Goal: Information Seeking & Learning: Learn about a topic

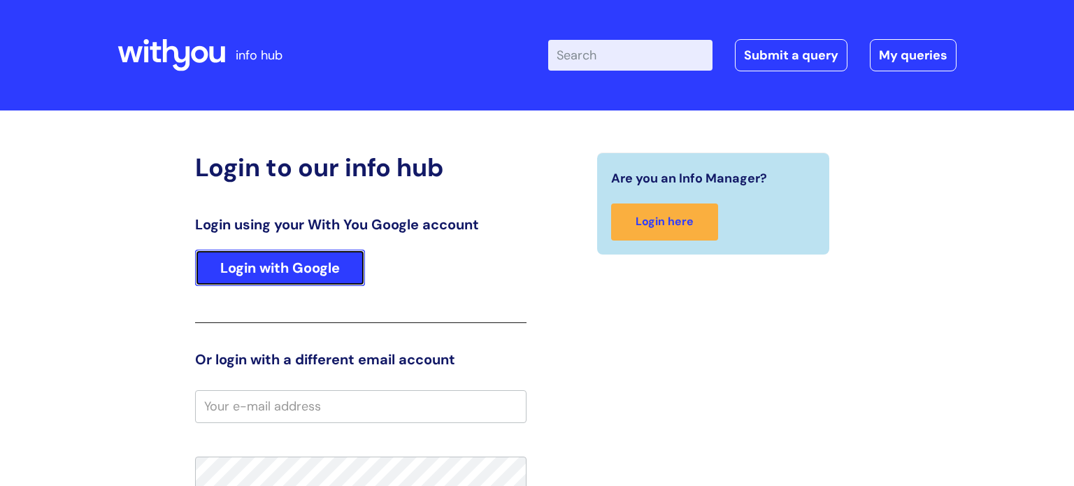
drag, startPoint x: 321, startPoint y: 250, endPoint x: 342, endPoint y: 242, distance: 22.6
click at [322, 250] on link "Login with Google" at bounding box center [280, 268] width 170 height 36
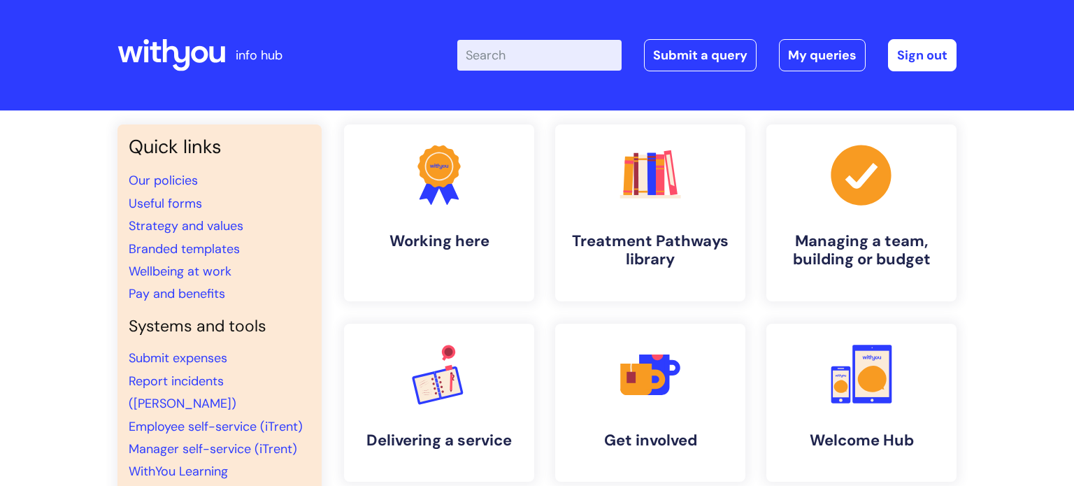
click at [507, 57] on input "Enter your search term here..." at bounding box center [539, 55] width 164 height 31
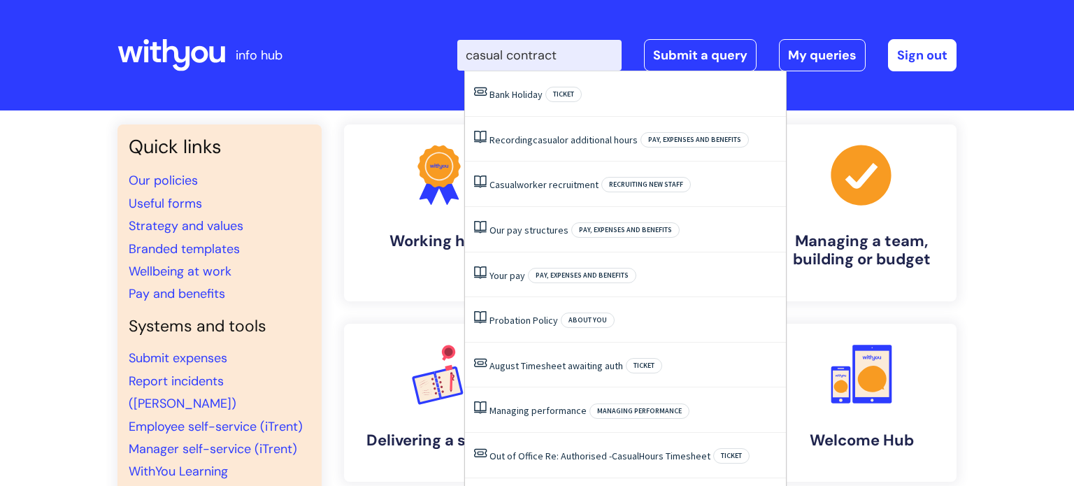
type input "casual contract"
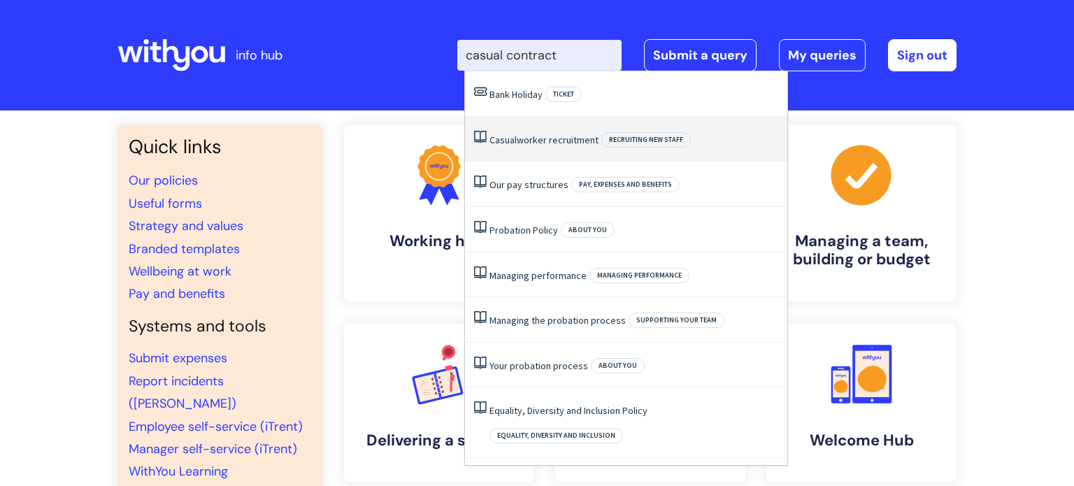
click at [563, 142] on link "Casual worker recruitment" at bounding box center [543, 139] width 109 height 13
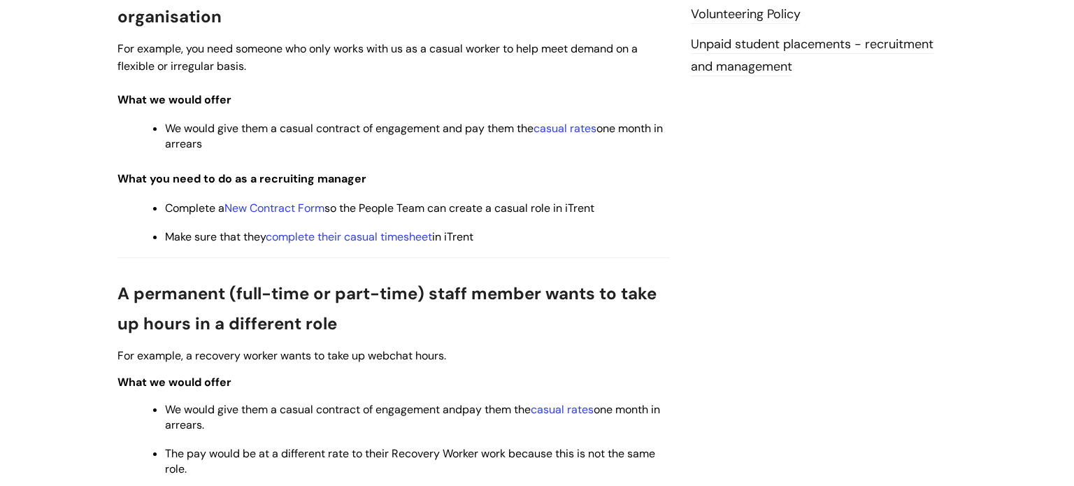
scroll to position [389, 0]
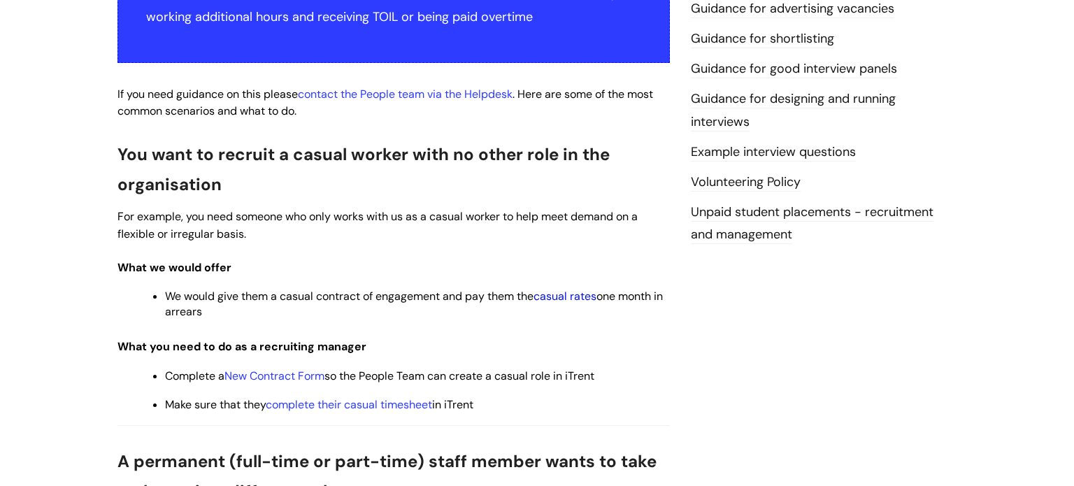
click at [588, 301] on link "casual rates" at bounding box center [564, 296] width 63 height 15
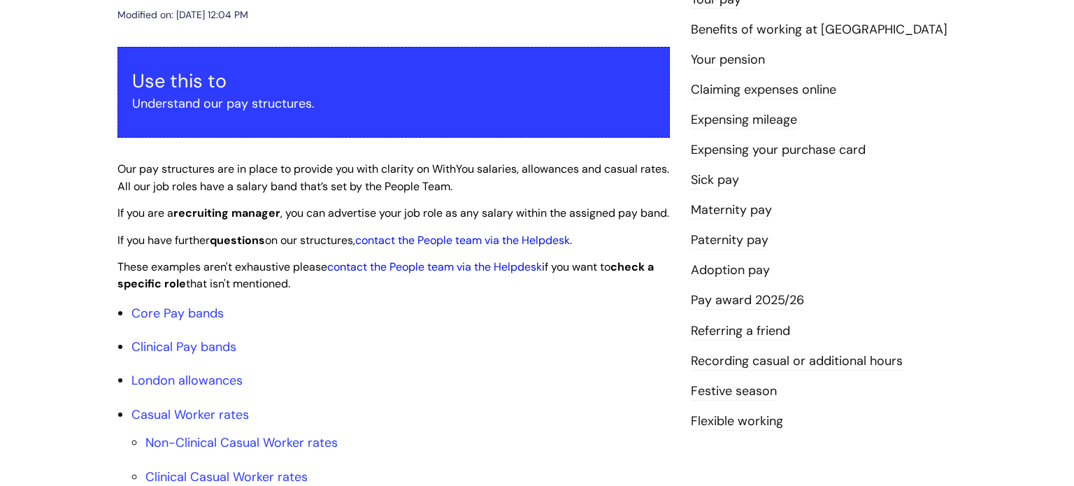
scroll to position [209, 0]
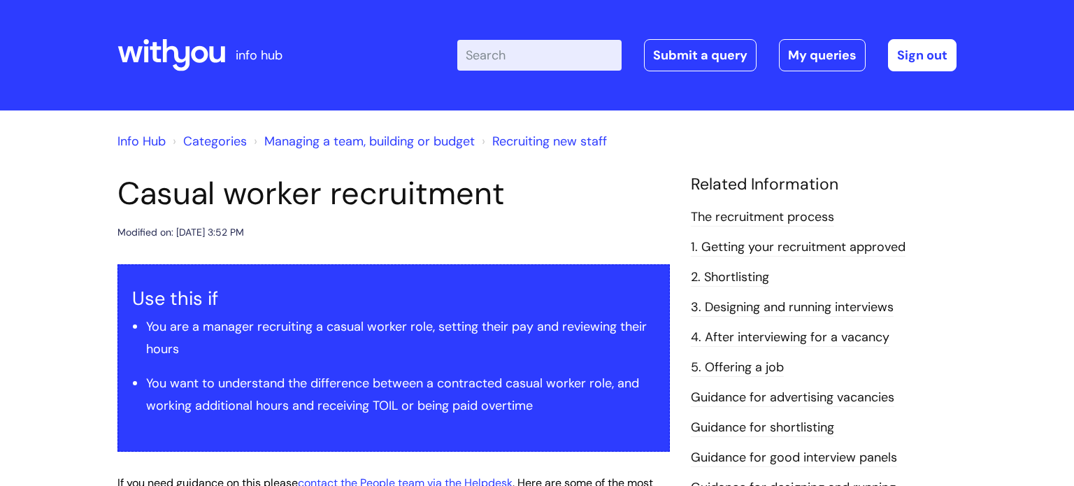
click at [506, 65] on input "Enter your search term here..." at bounding box center [539, 55] width 164 height 31
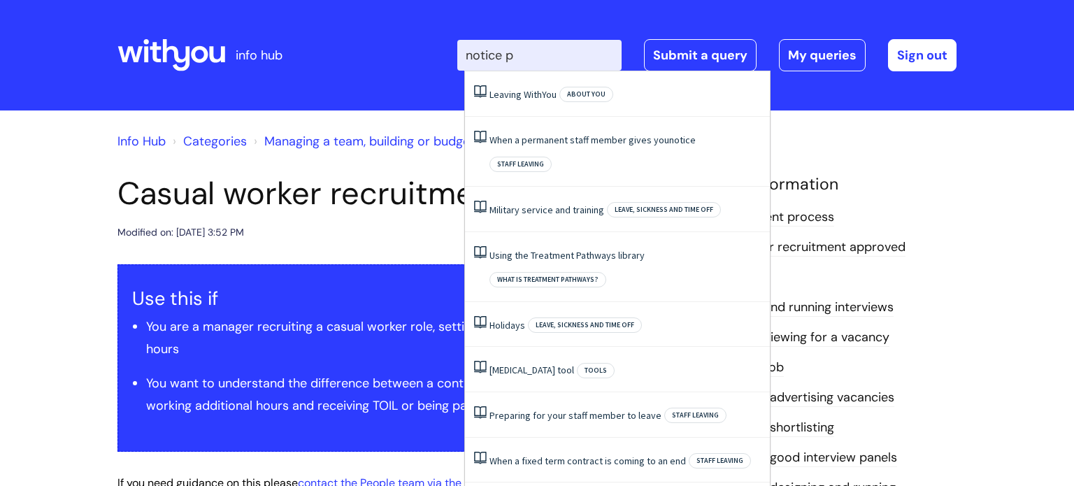
type input "notice pe"
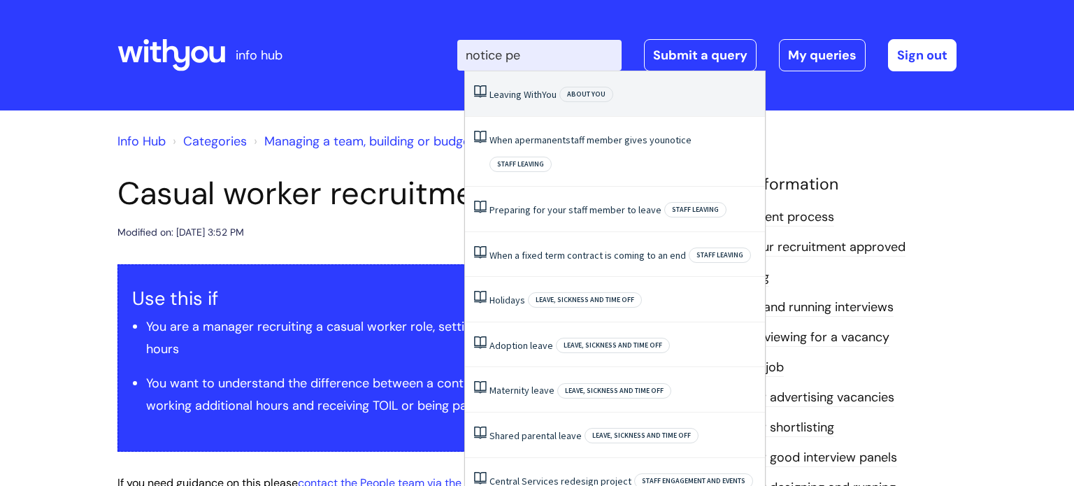
click at [537, 100] on link "Leaving WithYou" at bounding box center [522, 94] width 67 height 13
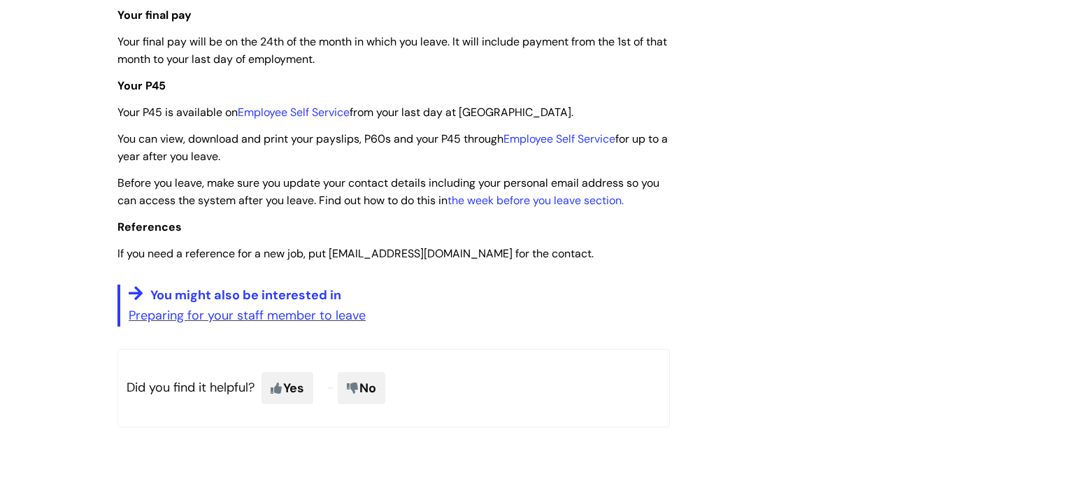
scroll to position [3441, 0]
